Goal: Information Seeking & Learning: Find specific page/section

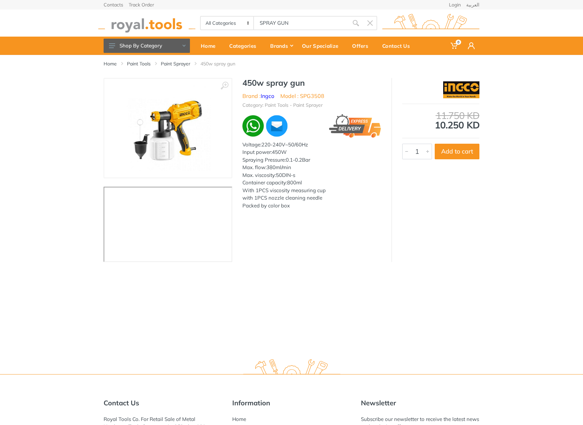
click at [288, 26] on body "0 0" at bounding box center [291, 212] width 583 height 425
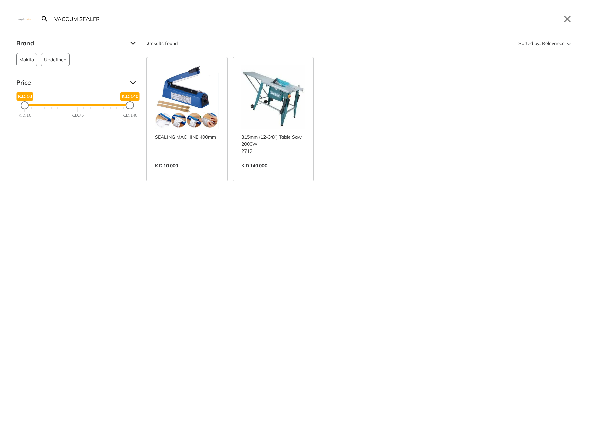
type input "VACCUM SEALER"
click at [199, 173] on link "View more →" at bounding box center [187, 173] width 64 height 0
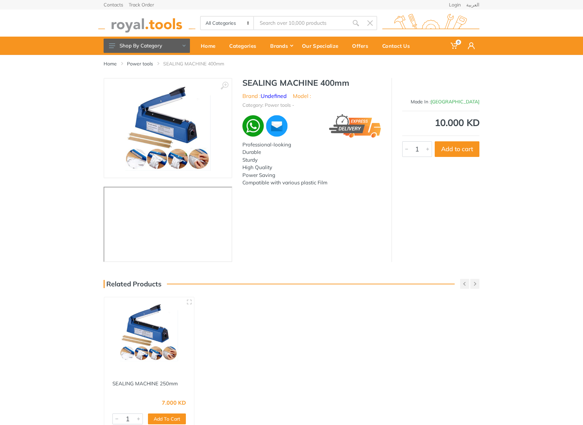
type input "VACCUM SEALER"
